Goal: Information Seeking & Learning: Learn about a topic

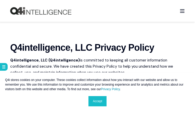
scroll to position [22, 0]
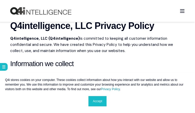
scroll to position [25, 0]
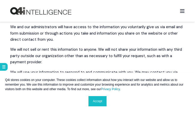
scroll to position [286, 0]
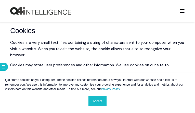
scroll to position [483, 0]
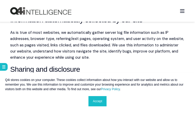
scroll to position [583, 0]
